Goal: Entertainment & Leisure: Consume media (video, audio)

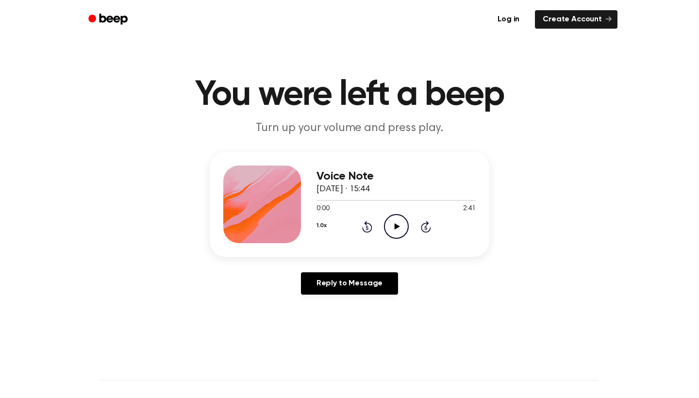
click at [395, 228] on icon at bounding box center [396, 226] width 5 height 6
click at [395, 228] on icon at bounding box center [396, 226] width 4 height 6
click at [383, 227] on div "1.0x Rewind 5 seconds Play Audio Skip 5 seconds" at bounding box center [396, 226] width 159 height 25
click at [394, 227] on icon "Play Audio" at bounding box center [396, 226] width 25 height 25
click at [403, 224] on icon "Pause Audio" at bounding box center [396, 226] width 25 height 25
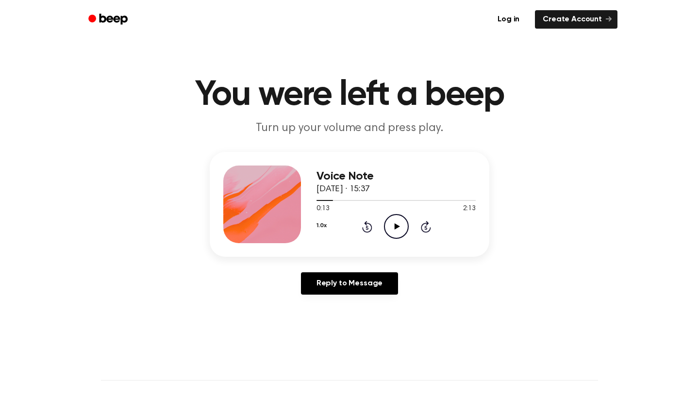
click at [364, 223] on icon "Rewind 5 seconds" at bounding box center [367, 227] width 11 height 13
click at [391, 228] on icon "Play Audio" at bounding box center [396, 226] width 25 height 25
click at [368, 230] on icon at bounding box center [367, 228] width 2 height 4
click at [369, 231] on icon "Rewind 5 seconds" at bounding box center [367, 227] width 11 height 13
click at [388, 230] on icon "Pause Audio" at bounding box center [396, 226] width 25 height 25
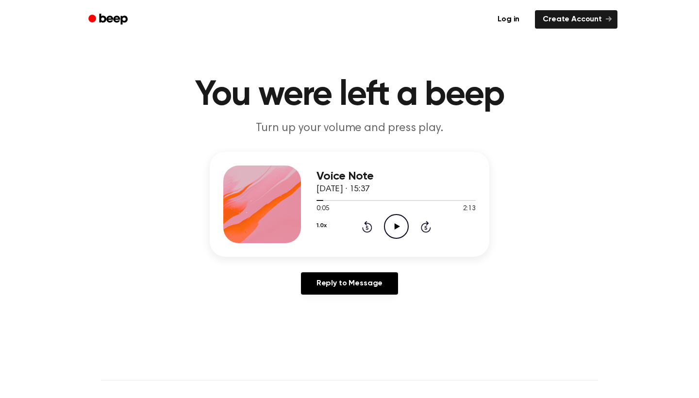
click at [373, 223] on div "1.0x Rewind 5 seconds Play Audio Skip 5 seconds" at bounding box center [396, 226] width 159 height 25
click at [367, 225] on icon at bounding box center [367, 227] width 10 height 12
click at [398, 223] on icon "Play Audio" at bounding box center [396, 226] width 25 height 25
click at [398, 223] on icon "Pause Audio" at bounding box center [396, 226] width 25 height 25
click at [399, 222] on icon "Play Audio" at bounding box center [396, 226] width 25 height 25
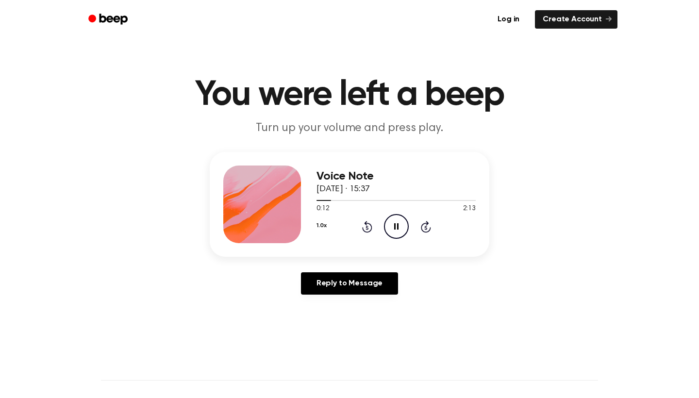
click at [399, 222] on icon "Pause Audio" at bounding box center [396, 226] width 25 height 25
click at [397, 227] on icon at bounding box center [396, 226] width 5 height 6
click at [398, 226] on icon at bounding box center [396, 226] width 4 height 6
click at [390, 225] on icon "Play Audio" at bounding box center [396, 226] width 25 height 25
click at [401, 221] on icon "Pause Audio" at bounding box center [396, 226] width 25 height 25
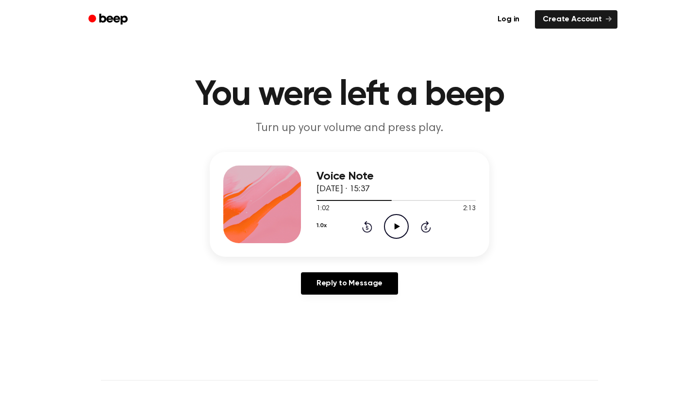
click at [386, 215] on icon "Play Audio" at bounding box center [396, 226] width 25 height 25
click at [390, 219] on icon "Pause Audio" at bounding box center [396, 226] width 25 height 25
click at [397, 228] on icon at bounding box center [396, 226] width 5 height 6
click at [397, 219] on icon "Pause Audio" at bounding box center [396, 226] width 25 height 25
click at [389, 219] on icon "Play Audio" at bounding box center [396, 226] width 25 height 25
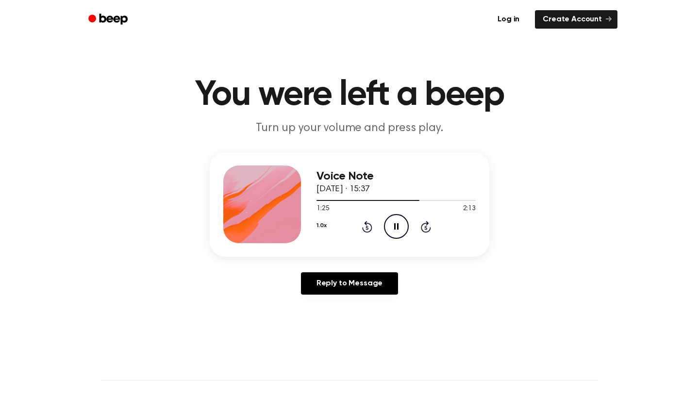
click at [371, 225] on icon at bounding box center [367, 227] width 10 height 12
click at [396, 226] on icon "Pause Audio" at bounding box center [396, 226] width 25 height 25
click at [407, 222] on circle at bounding box center [397, 227] width 24 height 24
click at [395, 232] on icon "Pause Audio" at bounding box center [396, 226] width 25 height 25
click at [376, 226] on div "1.0x Rewind 5 seconds Play Audio Skip 5 seconds" at bounding box center [396, 226] width 159 height 25
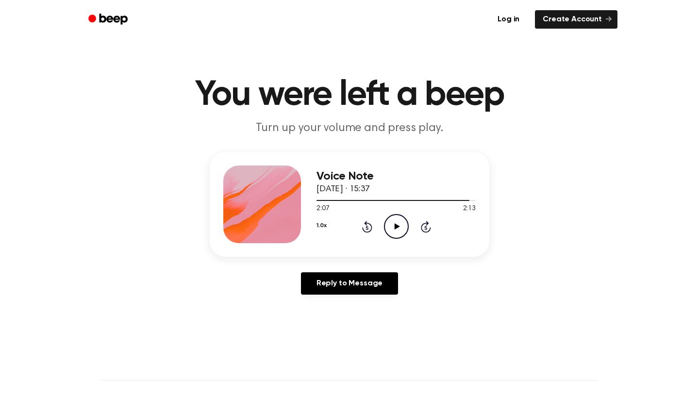
click at [361, 226] on div "1.0x Rewind 5 seconds Play Audio Skip 5 seconds" at bounding box center [396, 226] width 159 height 25
click at [363, 226] on icon "Rewind 5 seconds" at bounding box center [367, 227] width 11 height 13
click at [396, 227] on icon at bounding box center [396, 226] width 5 height 6
click at [369, 228] on icon "Rewind 5 seconds" at bounding box center [367, 227] width 11 height 13
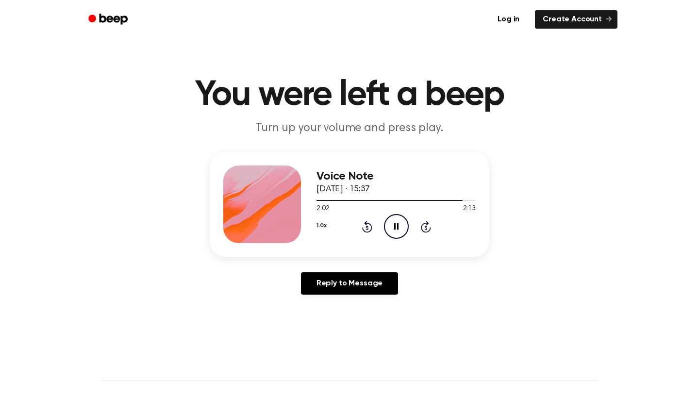
click at [368, 229] on icon at bounding box center [367, 228] width 2 height 4
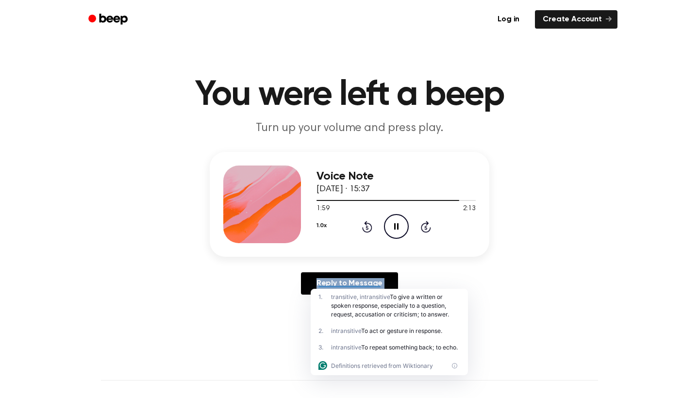
click at [390, 232] on icon "Pause Audio" at bounding box center [396, 226] width 25 height 25
click at [394, 220] on icon "Play Audio" at bounding box center [396, 226] width 25 height 25
click at [394, 220] on icon "Pause Audio" at bounding box center [396, 226] width 25 height 25
click at [394, 220] on icon "Play Audio" at bounding box center [396, 226] width 25 height 25
click at [394, 220] on icon "Pause Audio" at bounding box center [396, 226] width 25 height 25
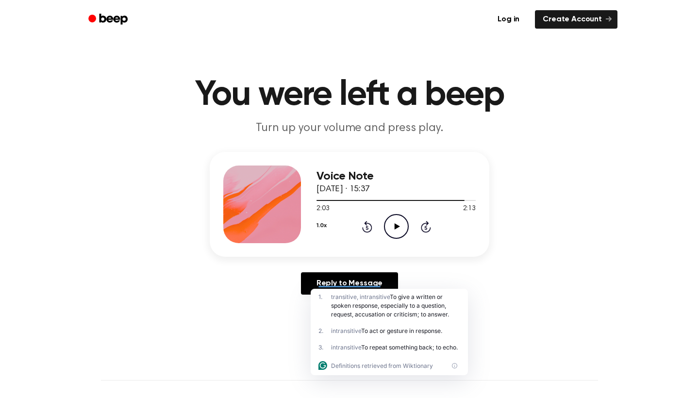
click at [407, 229] on icon "Play Audio" at bounding box center [396, 226] width 25 height 25
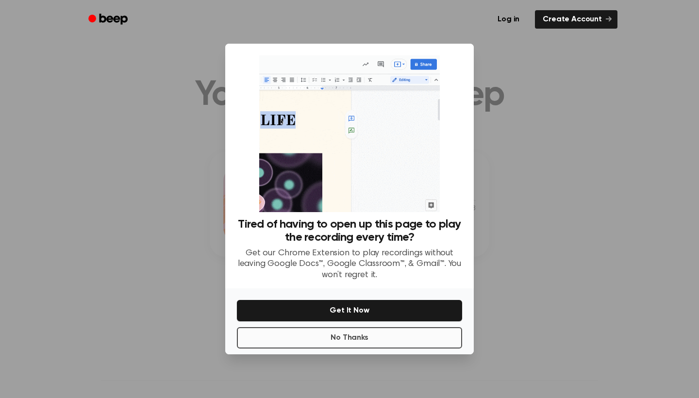
click at [399, 258] on div "Tired of having to open up this page to play the recording every time? Get our …" at bounding box center [349, 199] width 249 height 311
click at [387, 337] on button "No Thanks" at bounding box center [349, 337] width 225 height 21
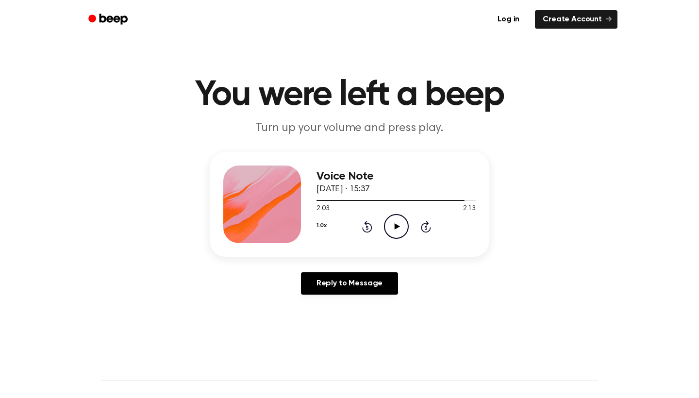
click at [398, 228] on icon at bounding box center [396, 226] width 5 height 6
click at [397, 225] on icon "Play Audio" at bounding box center [396, 226] width 25 height 25
click at [400, 219] on icon "Pause Audio" at bounding box center [396, 226] width 25 height 25
click at [392, 220] on icon "Play Audio" at bounding box center [396, 226] width 25 height 25
click at [396, 221] on icon "Pause Audio" at bounding box center [396, 226] width 25 height 25
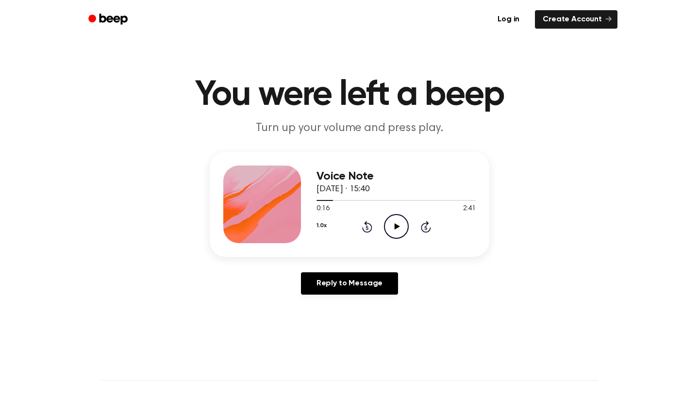
click at [392, 228] on icon "Play Audio" at bounding box center [396, 226] width 25 height 25
click at [399, 224] on icon "Pause Audio" at bounding box center [396, 226] width 25 height 25
click at [401, 215] on icon "Play Audio" at bounding box center [396, 226] width 25 height 25
click at [398, 223] on icon "Pause Audio" at bounding box center [396, 226] width 25 height 25
click at [401, 225] on icon "Play Audio" at bounding box center [396, 226] width 25 height 25
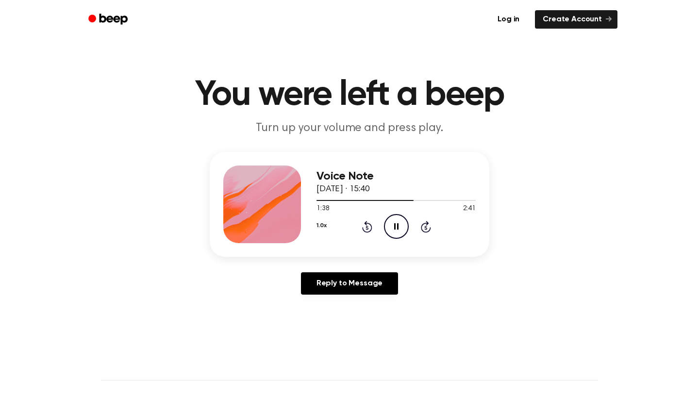
click at [398, 229] on icon at bounding box center [396, 226] width 4 height 6
click at [389, 228] on icon "Play Audio" at bounding box center [396, 226] width 25 height 25
click at [396, 227] on icon "Pause Audio" at bounding box center [396, 226] width 25 height 25
click at [389, 217] on icon "Play Audio" at bounding box center [396, 226] width 25 height 25
click at [398, 222] on icon "Pause Audio" at bounding box center [396, 226] width 25 height 25
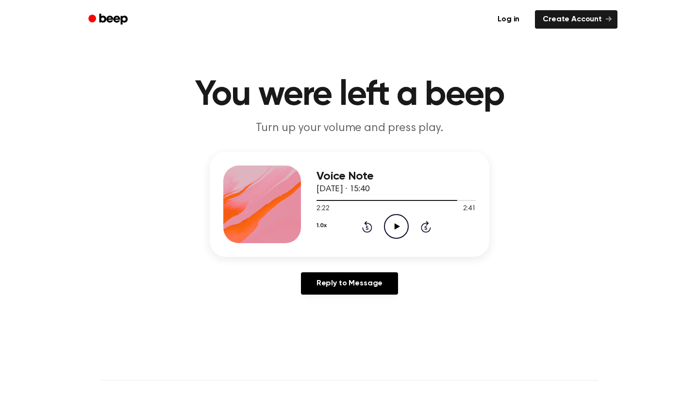
click at [369, 226] on icon "Rewind 5 seconds" at bounding box center [367, 227] width 11 height 13
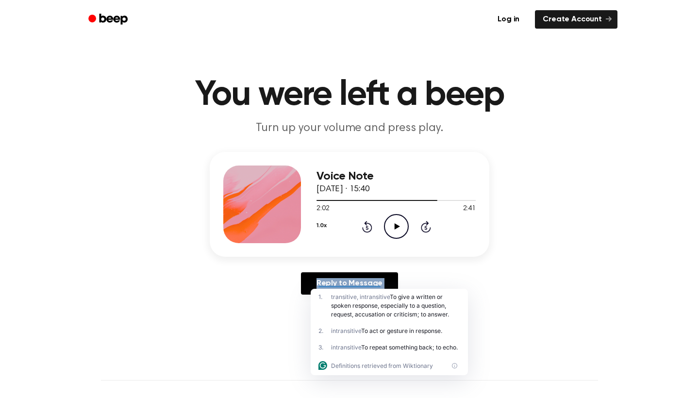
click at [394, 227] on icon "Play Audio" at bounding box center [396, 226] width 25 height 25
click at [398, 226] on icon at bounding box center [396, 226] width 4 height 6
click at [396, 223] on icon "Play Audio" at bounding box center [396, 226] width 25 height 25
click at [396, 223] on icon "Pause Audio" at bounding box center [396, 226] width 25 height 25
click at [396, 224] on icon "Play Audio" at bounding box center [396, 226] width 25 height 25
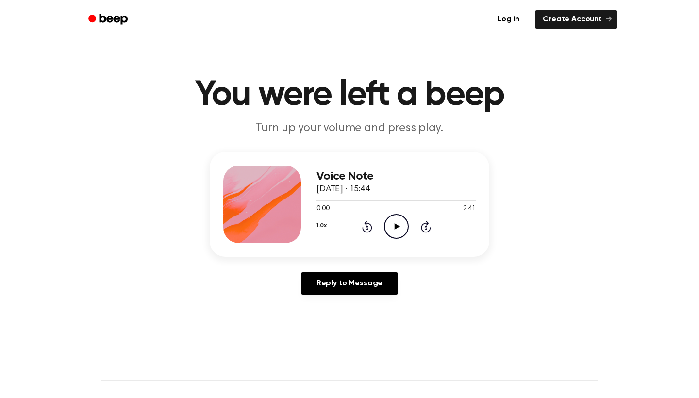
click at [389, 220] on icon "Play Audio" at bounding box center [396, 226] width 25 height 25
click at [393, 227] on icon "Pause Audio" at bounding box center [396, 226] width 25 height 25
click at [393, 227] on icon "Play Audio" at bounding box center [396, 226] width 25 height 25
click at [393, 227] on icon "Pause Audio" at bounding box center [396, 226] width 25 height 25
click at [396, 224] on icon "Play Audio" at bounding box center [396, 226] width 25 height 25
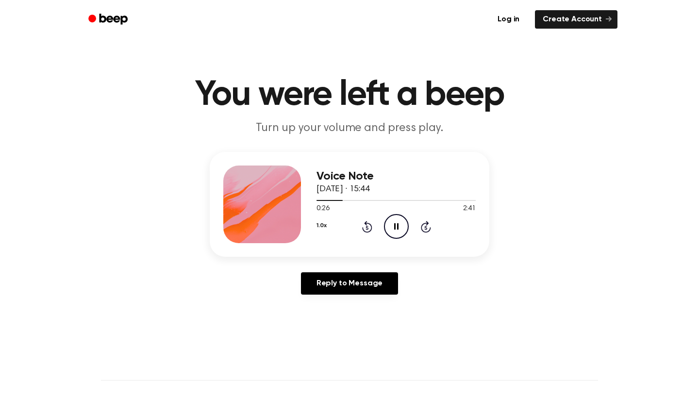
click at [393, 221] on icon "Pause Audio" at bounding box center [396, 226] width 25 height 25
